Goal: Information Seeking & Learning: Learn about a topic

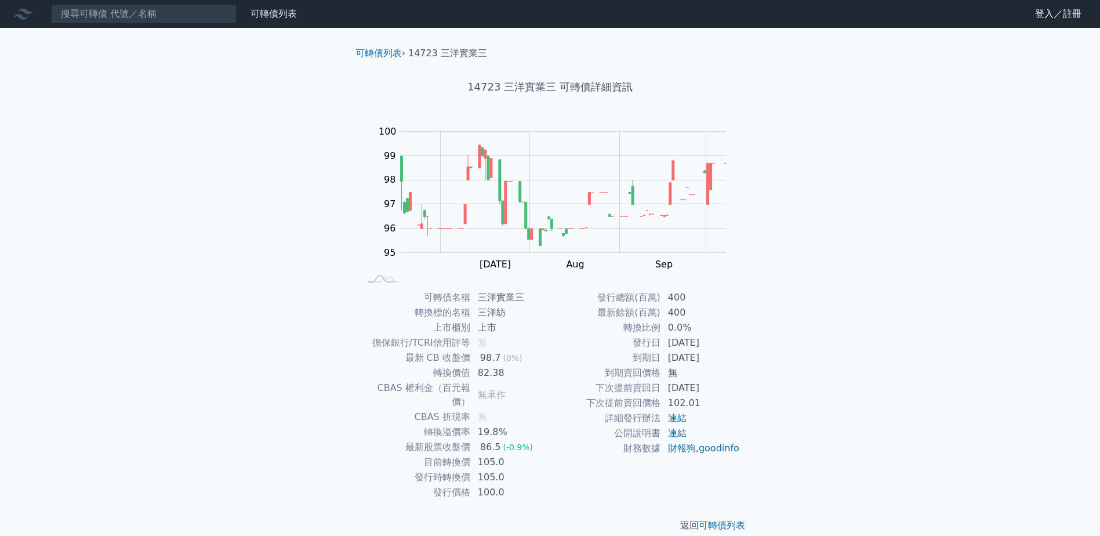
scroll to position [1, 0]
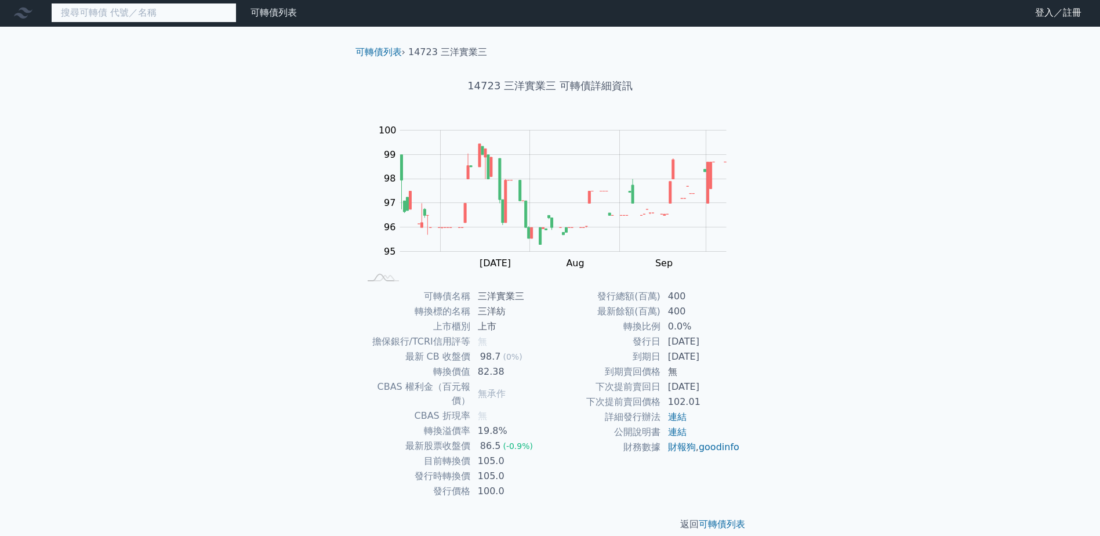
click at [188, 20] on input at bounding box center [144, 13] width 186 height 20
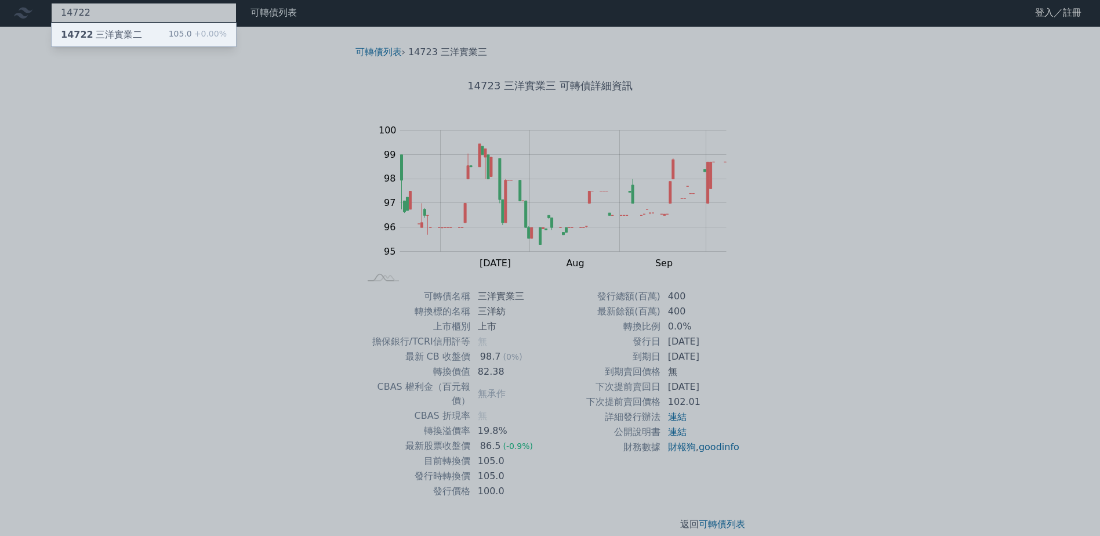
type input "14722"
click at [177, 28] on div "14722 三洋實業二 105.0 +0.00%" at bounding box center [144, 34] width 184 height 23
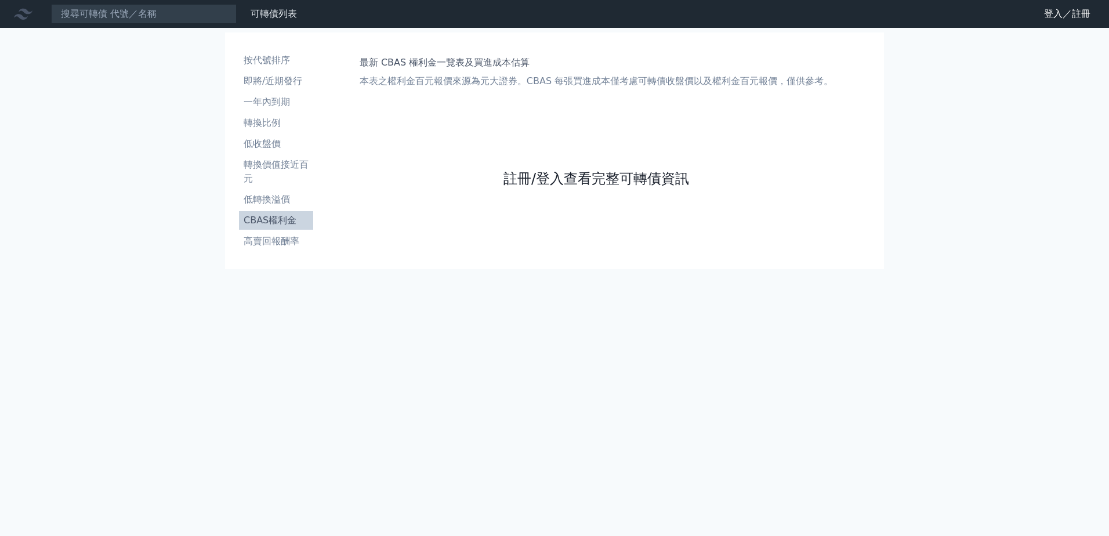
click at [565, 183] on link "註冊/登入查看完整可轉債資訊" at bounding box center [596, 178] width 186 height 19
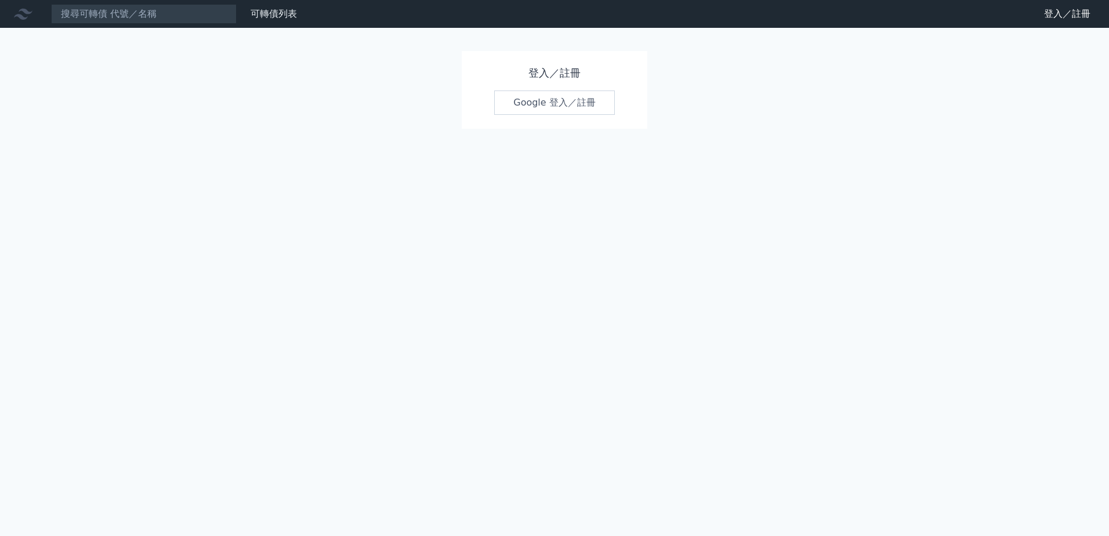
click at [543, 103] on link "Google 登入／註冊" at bounding box center [554, 102] width 121 height 24
click at [551, 97] on link "Google 登入／註冊" at bounding box center [554, 102] width 121 height 24
click at [257, 14] on link "可轉債列表" at bounding box center [273, 13] width 46 height 11
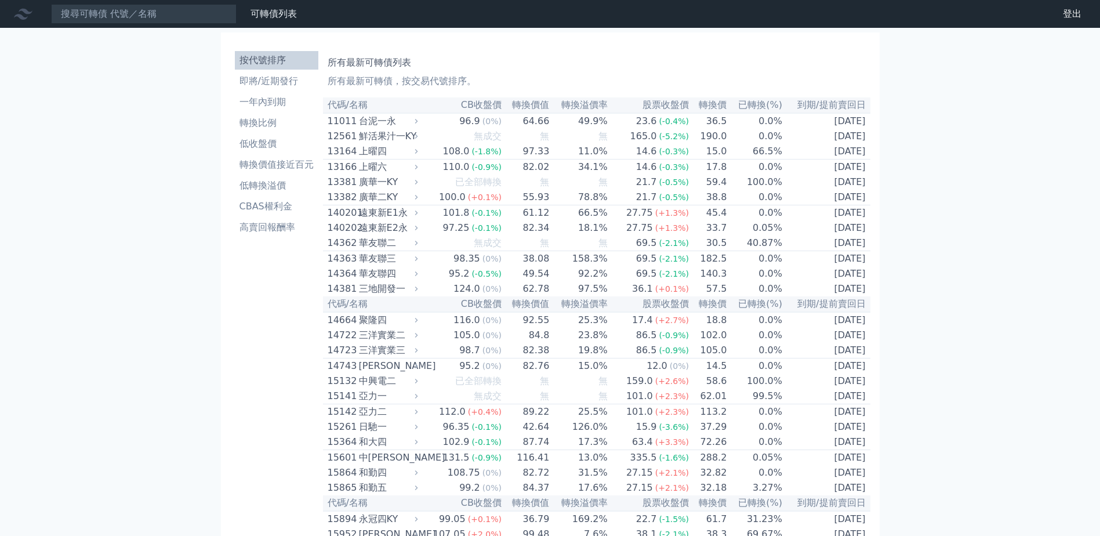
click at [277, 196] on ul "按代號排序 即將/近期發行 一年內到期 轉換比例 低收盤價 轉換價值接近百元 低轉換溢價 CBAS權利金 高賣回報酬率" at bounding box center [276, 144] width 83 height 186
click at [279, 201] on li "CBAS權利金" at bounding box center [276, 206] width 83 height 14
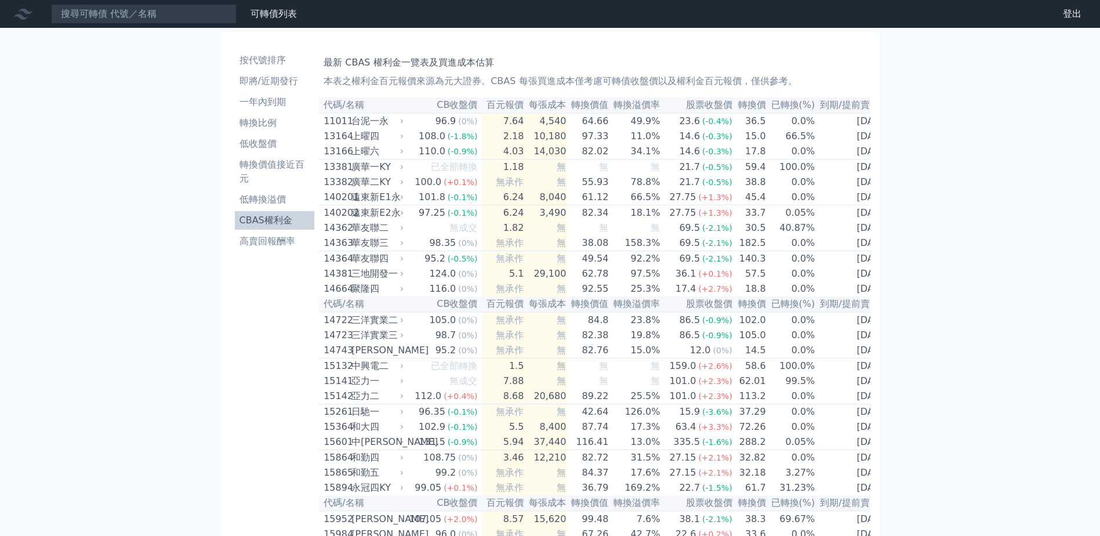
click at [502, 105] on th "百元報價" at bounding box center [503, 105] width 42 height 16
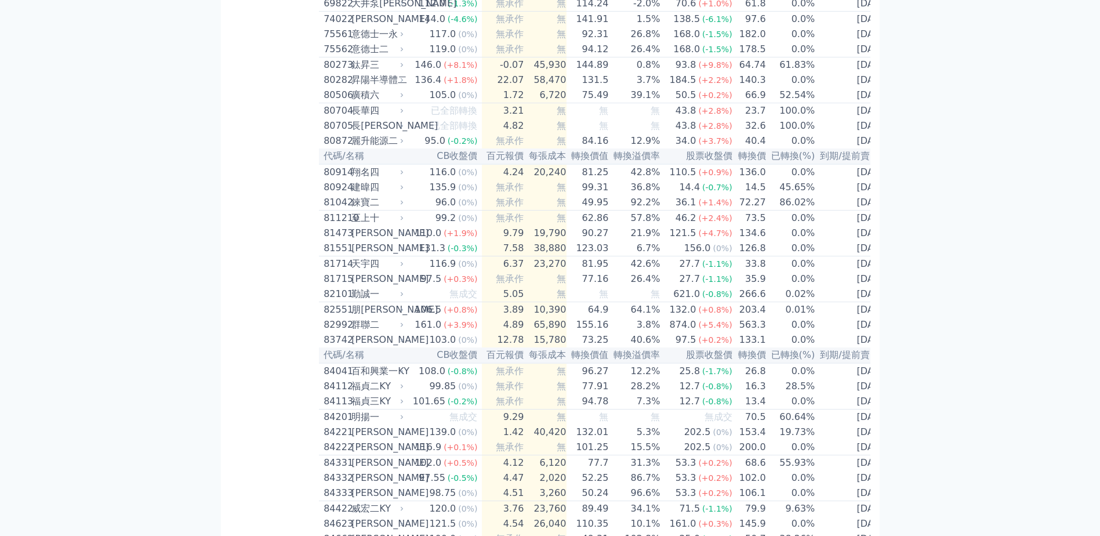
scroll to position [5696, 0]
